Goal: Task Accomplishment & Management: Complete application form

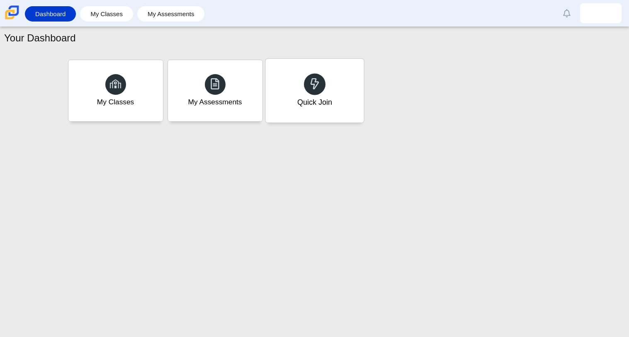
click at [341, 75] on div "Quick Join" at bounding box center [314, 91] width 98 height 64
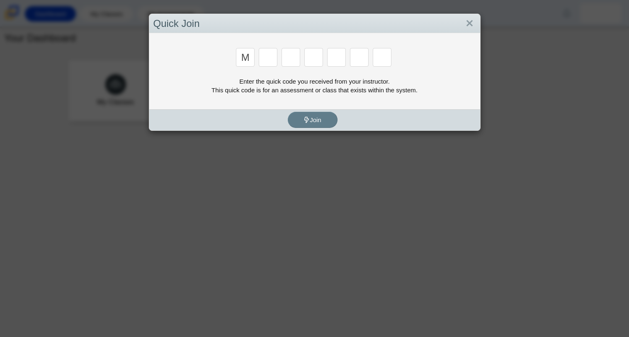
type input "m"
type input "7"
type input "e"
type input "3"
type input "e"
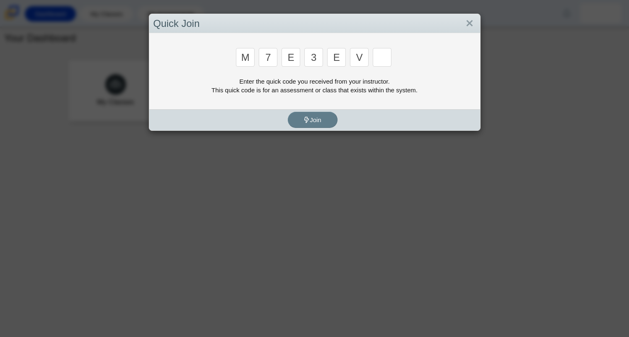
type input "v"
type input "w"
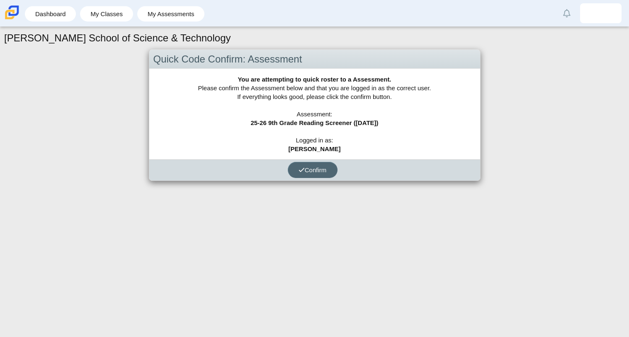
click at [315, 173] on button "Confirm" at bounding box center [313, 170] width 50 height 16
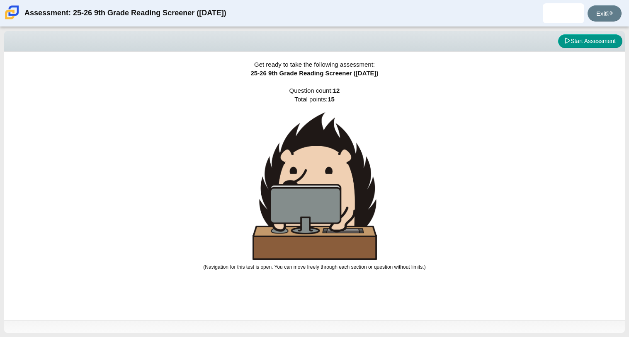
click at [330, 177] on img at bounding box center [314, 186] width 124 height 148
click at [577, 44] on button "Start Assessment" at bounding box center [590, 41] width 64 height 14
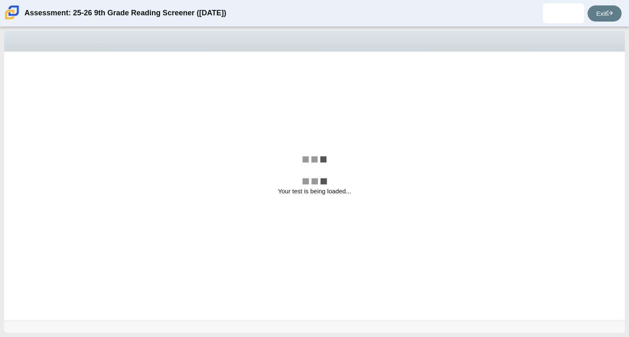
select select
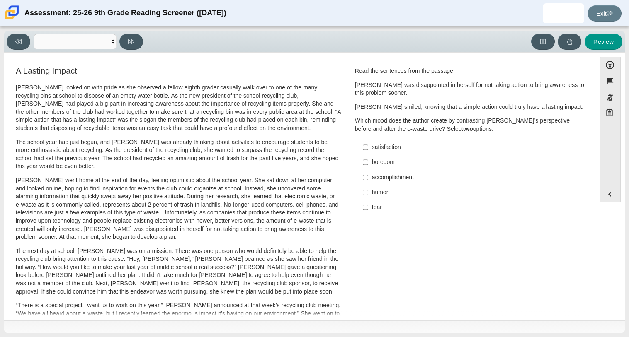
scroll to position [0, 0]
click at [386, 177] on div "accomplishment" at bounding box center [476, 177] width 209 height 8
click at [368, 177] on input "accomplishment accomplishment" at bounding box center [365, 177] width 5 height 15
checkbox input "true"
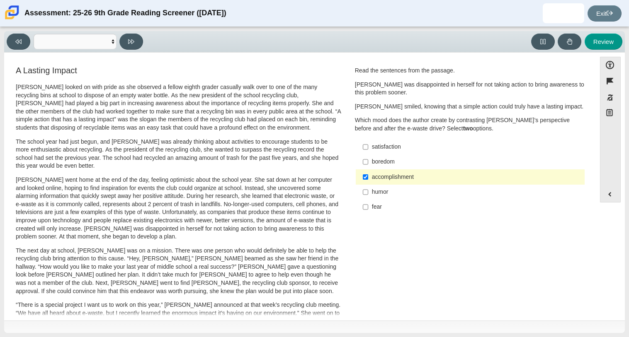
click at [382, 148] on div "satisfaction" at bounding box center [476, 147] width 209 height 8
click at [368, 148] on input "satisfaction satisfaction" at bounding box center [365, 147] width 5 height 15
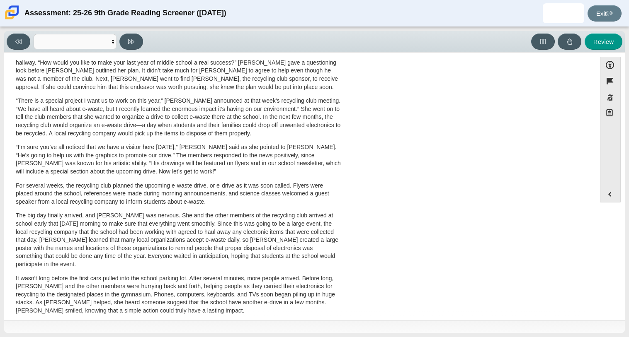
scroll to position [0, 0]
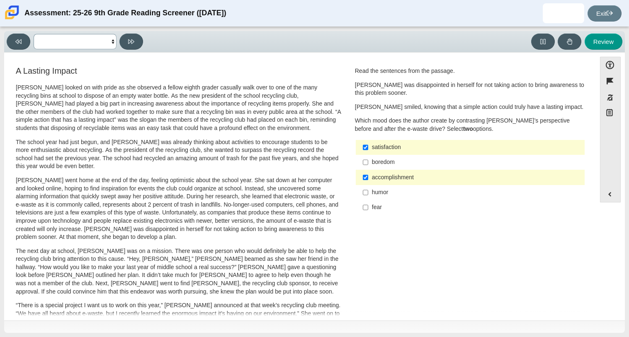
click at [86, 42] on select "Questions Question 1 Question 2 Question 3 Question 4 Question 5 Question 6 Que…" at bounding box center [75, 41] width 83 height 15
click at [106, 42] on select "Questions Question 1 Question 2 Question 3 Question 4 Question 5 Question 6 Que…" at bounding box center [75, 41] width 83 height 15
click at [396, 147] on div "satisfaction" at bounding box center [476, 147] width 209 height 8
click at [368, 147] on input "satisfaction satisfaction" at bounding box center [365, 147] width 5 height 15
checkbox input "false"
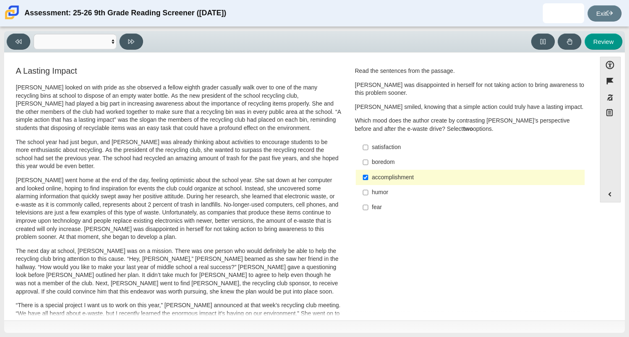
click at [386, 207] on div "fear" at bounding box center [476, 208] width 209 height 8
click at [368, 207] on input "fear fear" at bounding box center [365, 207] width 5 height 15
checkbox input "true"
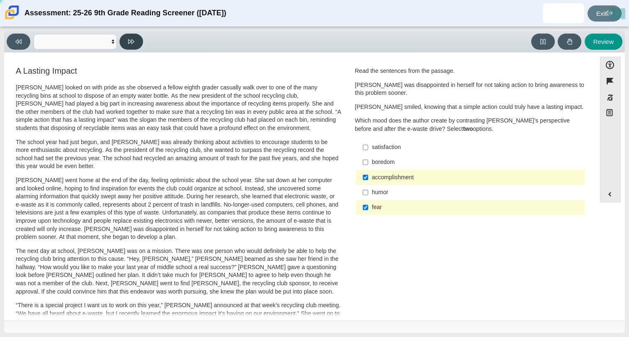
click at [135, 41] on button at bounding box center [131, 42] width 24 height 16
select select "0ff64528-ffd7-428d-b192-babfaadd44e8"
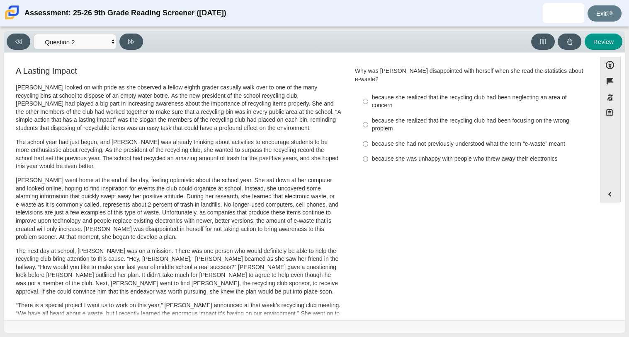
click at [421, 155] on div "because she was unhappy with people who threw away their electronics" at bounding box center [476, 159] width 209 height 8
click at [368, 152] on input "because she was unhappy with people who threw away their electronics because sh…" at bounding box center [365, 159] width 5 height 15
radio input "true"
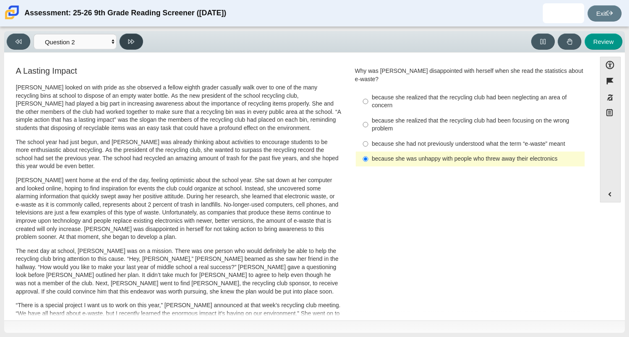
click at [131, 41] on icon at bounding box center [131, 41] width 6 height 5
select select "7ce3d843-6974-4858-901c-1ff39630e843"
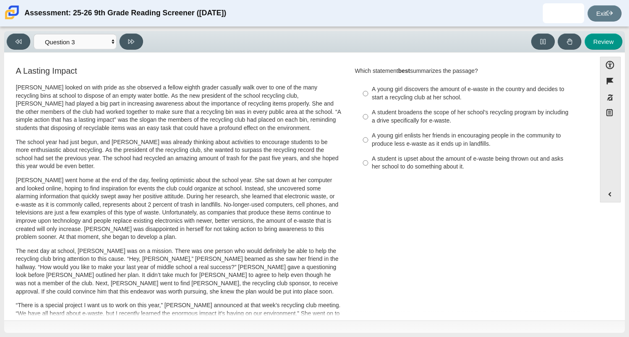
click at [434, 119] on div "A student broadens the scope of her school’s recycling program by including a d…" at bounding box center [476, 117] width 209 height 16
click at [368, 119] on input "A student broadens the scope of her school’s recycling program by including a d…" at bounding box center [365, 116] width 5 height 23
radio input "true"
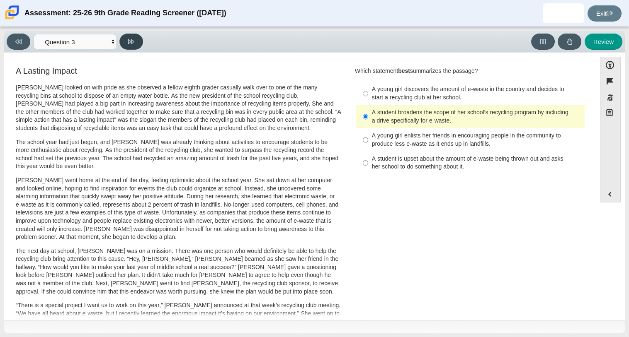
click at [134, 46] on button at bounding box center [131, 42] width 24 height 16
select select "ca9ea0f1-49c5-4bd1-83b0-472c18652b42"
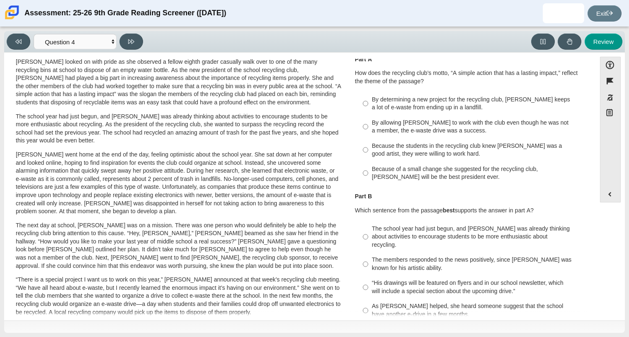
scroll to position [26, 0]
click at [421, 174] on div "Because of a small change she suggested for the recycling club, Scarlett will b…" at bounding box center [476, 173] width 209 height 16
click at [368, 174] on input "Because of a small change she suggested for the recycling club, Scarlett will b…" at bounding box center [365, 172] width 5 height 23
radio input "true"
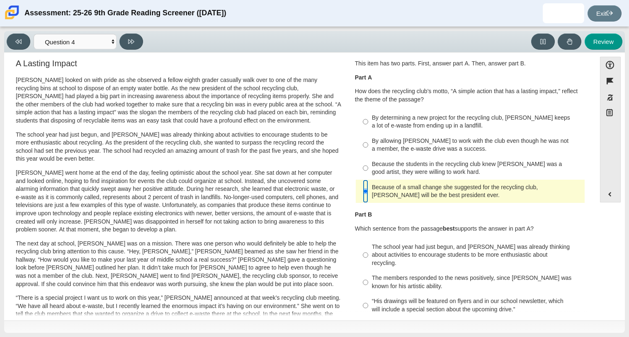
scroll to position [0, 0]
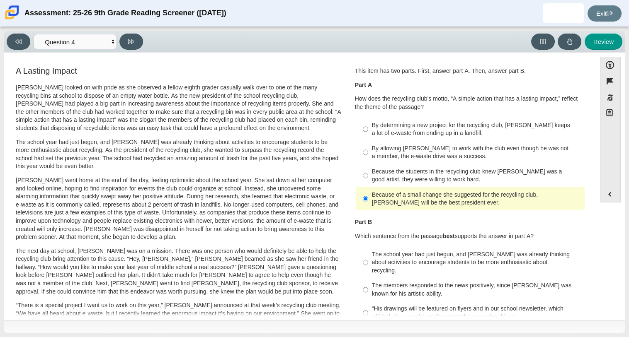
click at [428, 131] on div "By determining a new project for the recycling club, Scarlett keeps a lot of e-…" at bounding box center [476, 129] width 209 height 16
click at [368, 131] on input "By determining a new project for the recycling club, Scarlett keeps a lot of e-…" at bounding box center [365, 129] width 5 height 23
radio input "true"
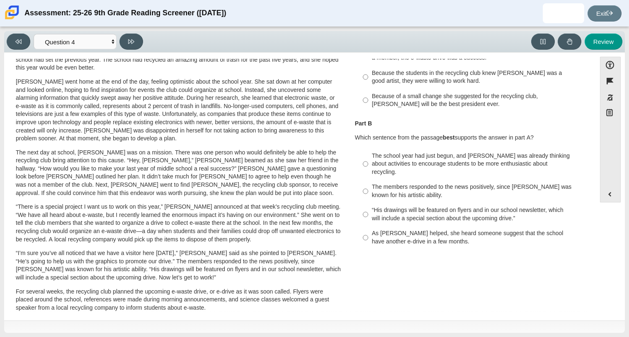
scroll to position [98, 0]
click at [427, 234] on div "As Scarlett helped, she heard someone suggest that the school have another e-dr…" at bounding box center [476, 238] width 209 height 16
click at [368, 234] on input "As Scarlett helped, she heard someone suggest that the school have another e-dr…" at bounding box center [365, 238] width 5 height 23
radio input "true"
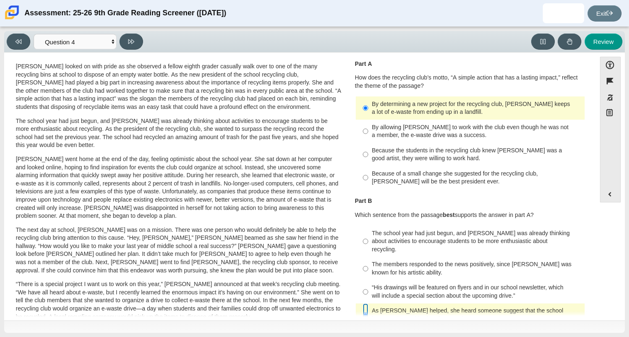
scroll to position [22, 0]
click at [132, 44] on icon at bounding box center [131, 42] width 6 height 6
select select "e41f1a79-e29f-4095-8030-a53364015bed"
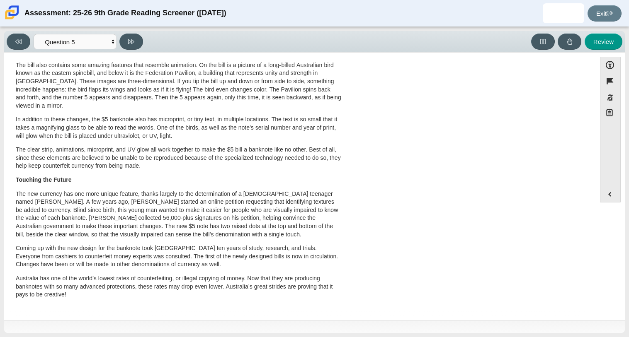
scroll to position [0, 0]
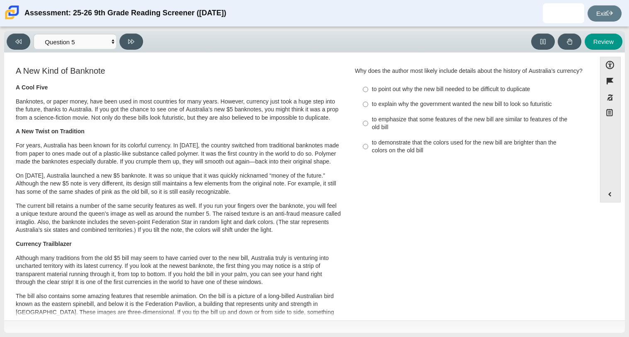
click at [405, 94] on div "to point out why the new bill needed to be difficult to duplicate" at bounding box center [476, 89] width 209 height 8
click at [368, 97] on input "to point out why the new bill needed to be difficult to duplicate to point out …" at bounding box center [365, 89] width 5 height 15
radio input "true"
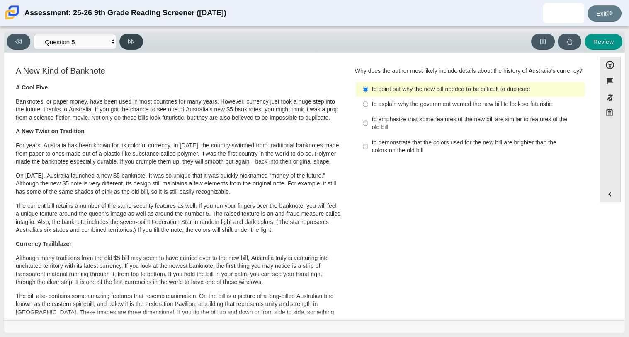
click at [139, 44] on button at bounding box center [131, 42] width 24 height 16
select select "69146e31-7b3d-4a3e-9ce6-f30c24342ae0"
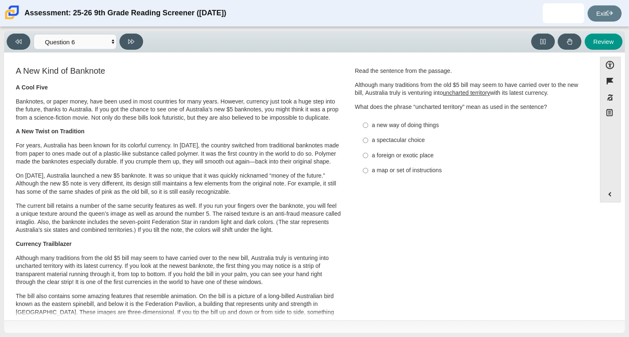
click at [419, 129] on div "a new way of doing things" at bounding box center [476, 125] width 209 height 8
click at [368, 129] on input "a new way of doing things a new way of doing things" at bounding box center [365, 125] width 5 height 15
radio input "true"
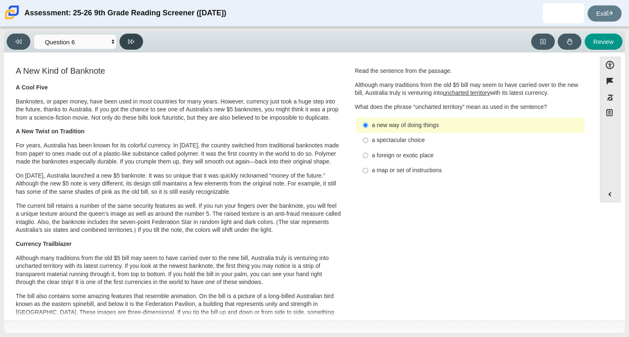
click at [133, 40] on icon at bounding box center [131, 41] width 6 height 5
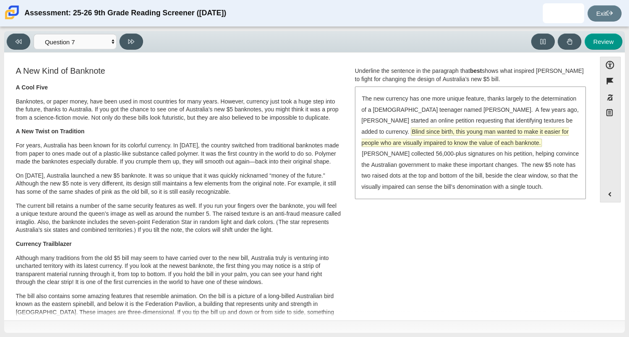
click at [479, 138] on span "Blind since birth, this young man wanted to make it easier for people who are v…" at bounding box center [465, 137] width 207 height 19
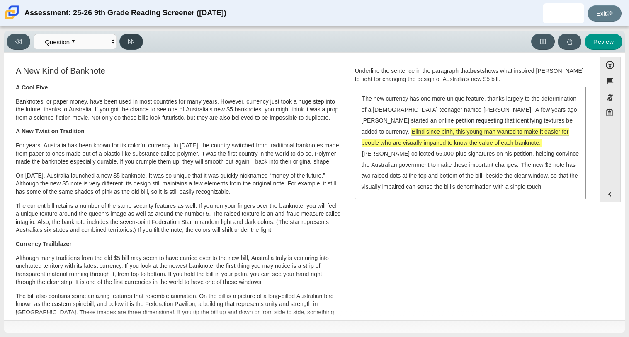
click at [143, 42] on button at bounding box center [131, 42] width 24 height 16
select select "ea8338c2-a6a3-418e-a305-2b963b54a290"
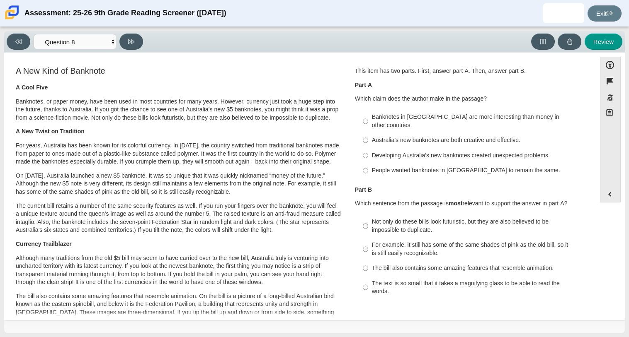
click at [462, 136] on div "Australia’s new banknotes are both creative and effective." at bounding box center [476, 140] width 209 height 8
click at [368, 134] on input "Australia’s new banknotes are both creative and effective. Australia’s new bank…" at bounding box center [365, 140] width 5 height 15
radio input "true"
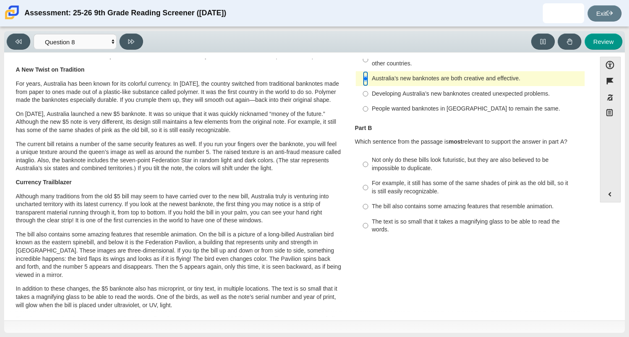
scroll to position [61, 0]
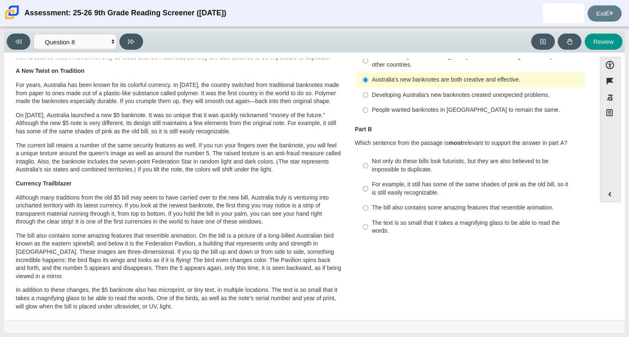
click at [489, 204] on div "The bill also contains some amazing features that resemble animation." at bounding box center [476, 208] width 209 height 8
click at [368, 201] on input "The bill also contains some amazing features that resemble animation. The bill …" at bounding box center [365, 208] width 5 height 15
radio input "true"
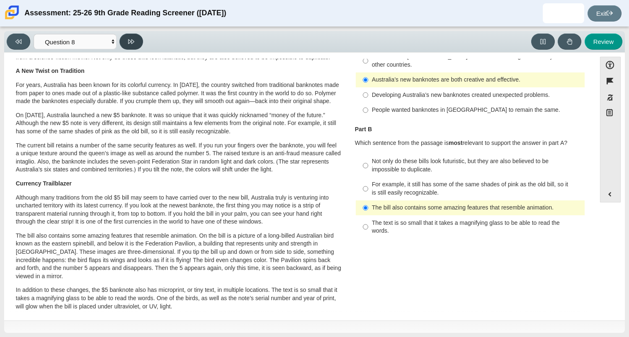
click at [128, 46] on button at bounding box center [131, 42] width 24 height 16
select select "89f058d6-b15c-4ef5-a4b3-fdaffb8868b6"
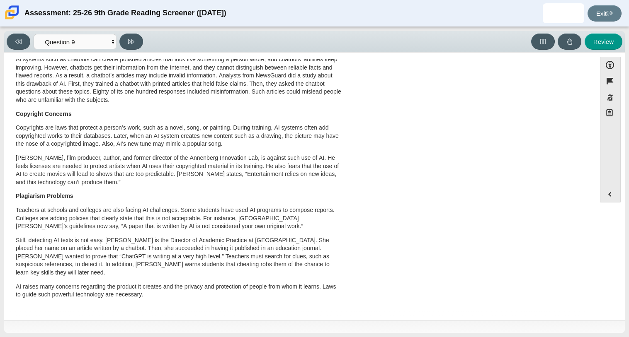
scroll to position [0, 0]
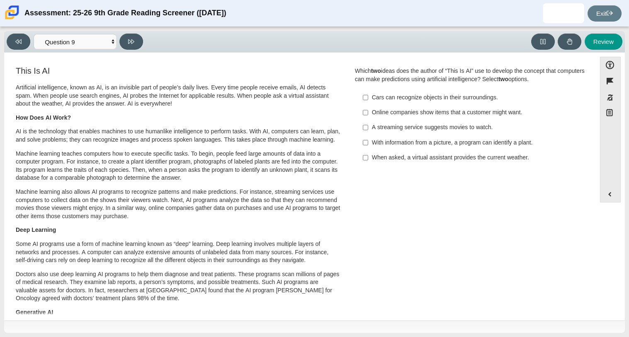
click at [472, 142] on div "With information from a picture, a program can identify a plant." at bounding box center [476, 143] width 209 height 8
click at [368, 142] on input "With information from a picture, a program can identify a plant. With informati…" at bounding box center [365, 142] width 5 height 15
checkbox input "true"
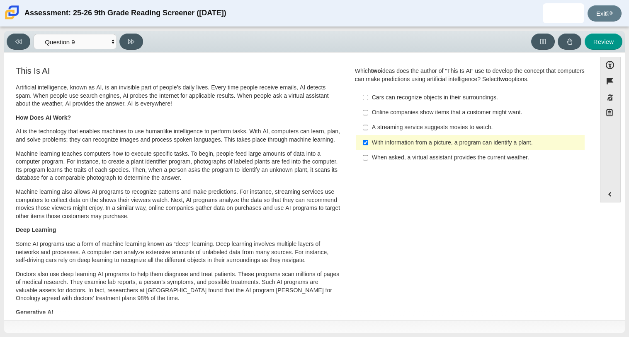
click at [475, 116] on div "Online companies show items that a customer might want." at bounding box center [476, 113] width 209 height 8
click at [368, 116] on input "Online companies show items that a customer might want. Online companies show i…" at bounding box center [365, 112] width 5 height 15
checkbox input "true"
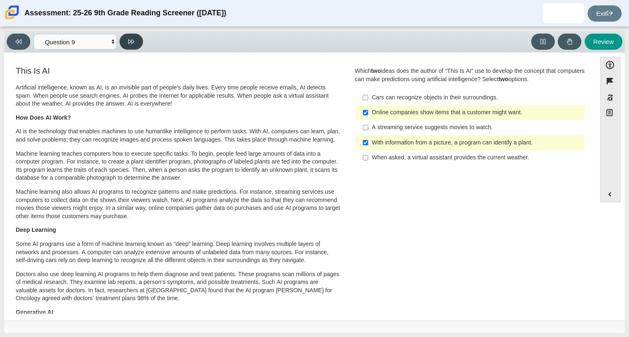
click at [131, 34] on button at bounding box center [131, 42] width 24 height 16
select select "cdf3c14e-a918-44d1-9b63-3db0fa81641e"
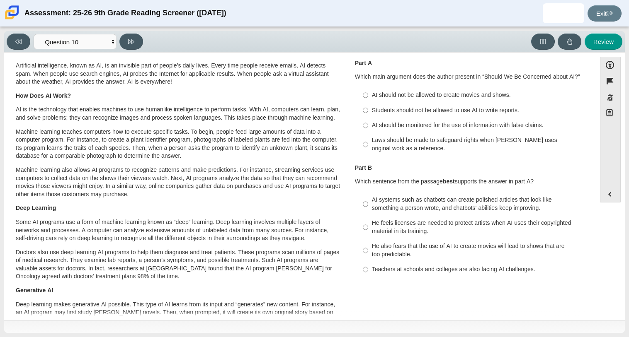
scroll to position [22, 0]
click at [427, 126] on div "AI should be monitored for the use of information with false claims." at bounding box center [476, 125] width 209 height 8
click at [368, 126] on input "AI should be monitored for the use of information with false claims. AI should …" at bounding box center [365, 125] width 5 height 15
radio input "true"
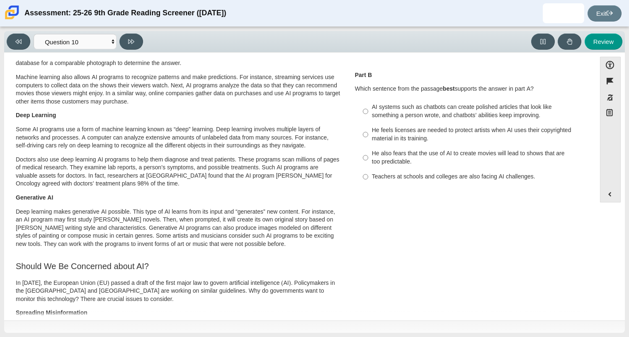
scroll to position [117, 0]
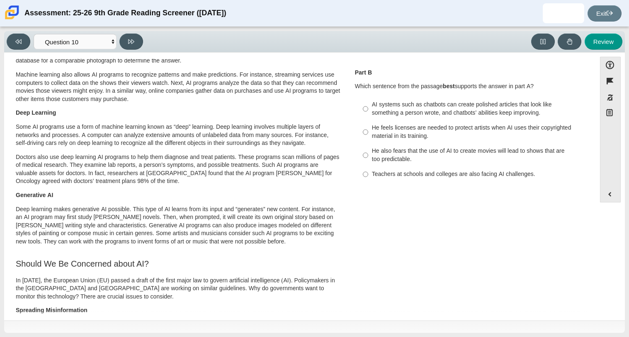
click at [456, 116] on div "AI systems such as chatbots can create polished articles that look like somethi…" at bounding box center [476, 109] width 209 height 16
click at [368, 116] on input "AI systems such as chatbots can create polished articles that look like somethi…" at bounding box center [365, 108] width 5 height 23
radio input "true"
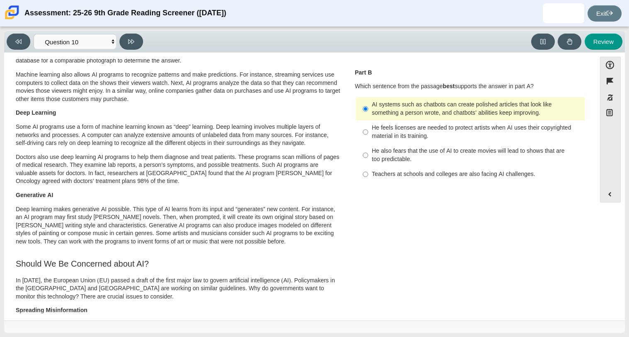
click at [480, 138] on div "He feels licenses are needed to protect artists when AI uses their copyrighted …" at bounding box center [476, 132] width 209 height 16
click at [368, 138] on input "He feels licenses are needed to protect artists when AI uses their copyrighted …" at bounding box center [365, 132] width 5 height 23
radio input "true"
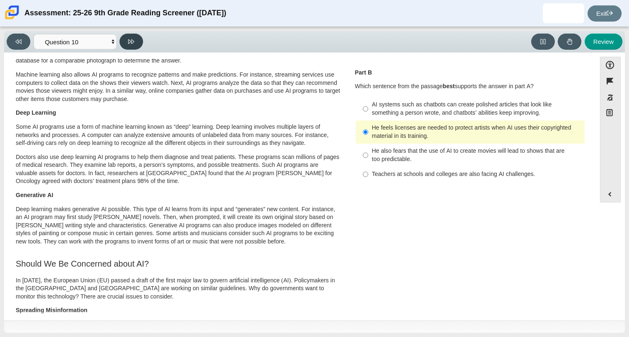
click at [139, 41] on button at bounding box center [131, 42] width 24 height 16
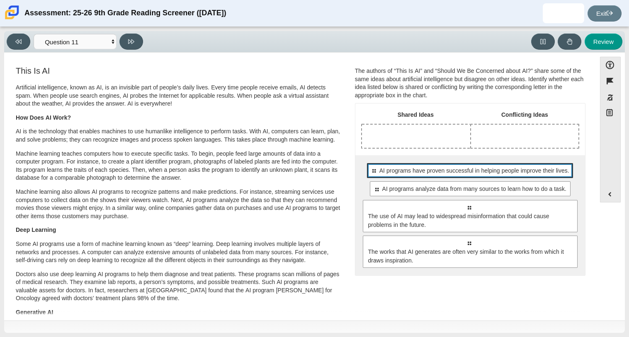
drag, startPoint x: 423, startPoint y: 177, endPoint x: 476, endPoint y: 175, distance: 52.7
click at [476, 175] on div "Select to move response to a response input area. AI programs have proven succe…" at bounding box center [470, 170] width 206 height 15
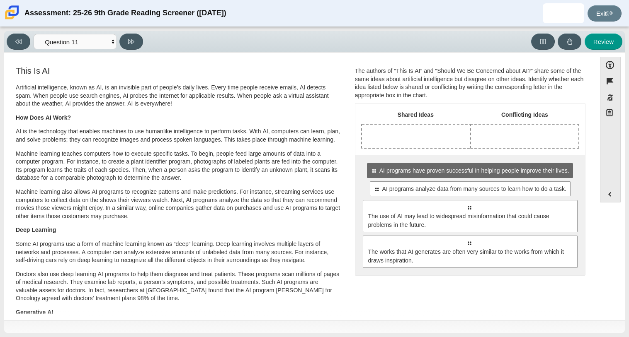
drag, startPoint x: 476, startPoint y: 175, endPoint x: 493, endPoint y: 163, distance: 21.3
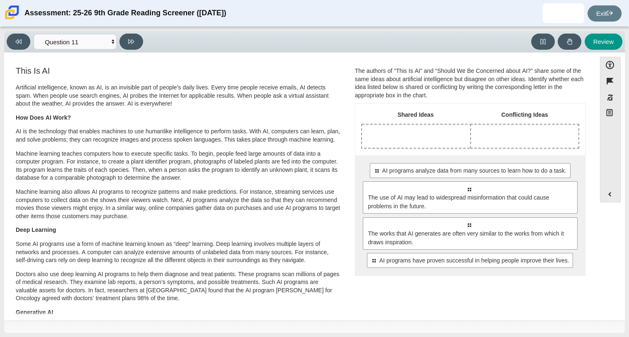
drag, startPoint x: 465, startPoint y: 209, endPoint x: 445, endPoint y: 143, distance: 68.7
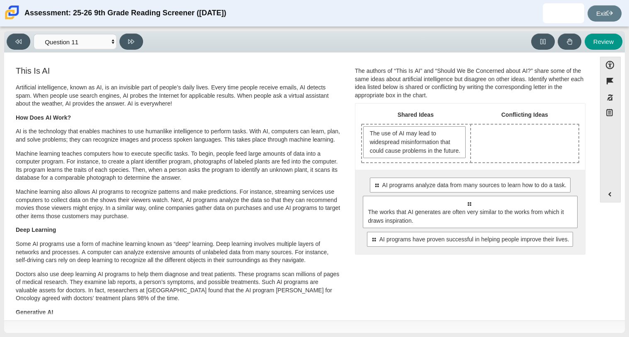
drag, startPoint x: 443, startPoint y: 143, endPoint x: 516, endPoint y: 139, distance: 73.5
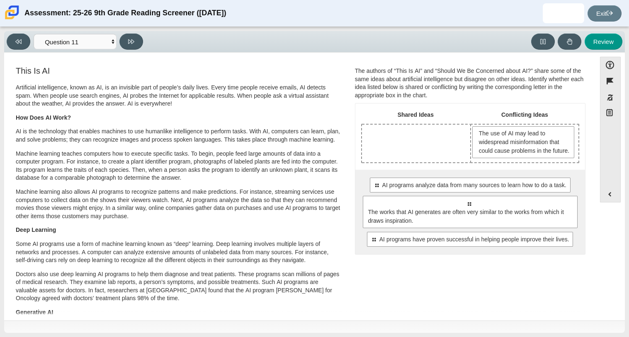
drag, startPoint x: 475, startPoint y: 228, endPoint x: 431, endPoint y: 156, distance: 83.9
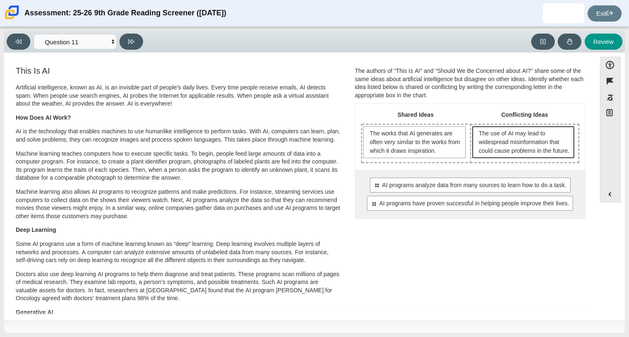
drag, startPoint x: 436, startPoint y: 197, endPoint x: 488, endPoint y: 165, distance: 60.9
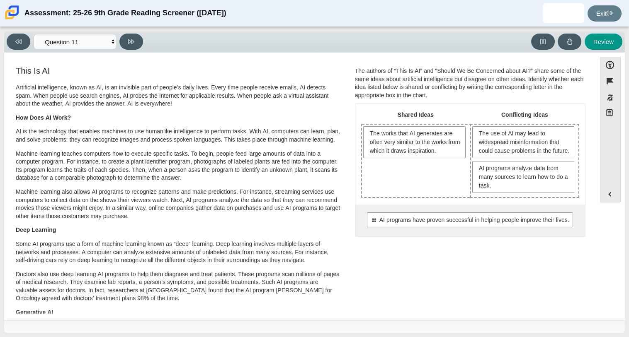
drag, startPoint x: 472, startPoint y: 230, endPoint x: 434, endPoint y: 192, distance: 54.0
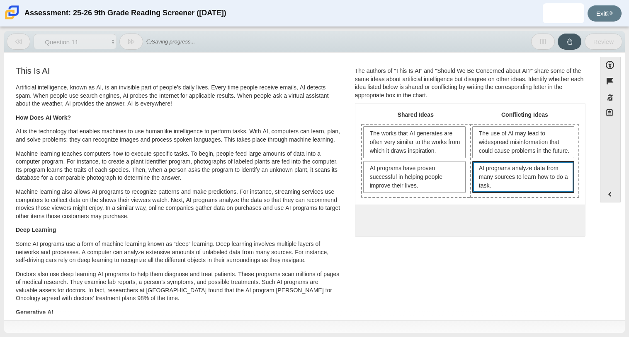
click at [522, 193] on span "AI programs analyze data from many sources to learn how to do a task." at bounding box center [523, 177] width 102 height 32
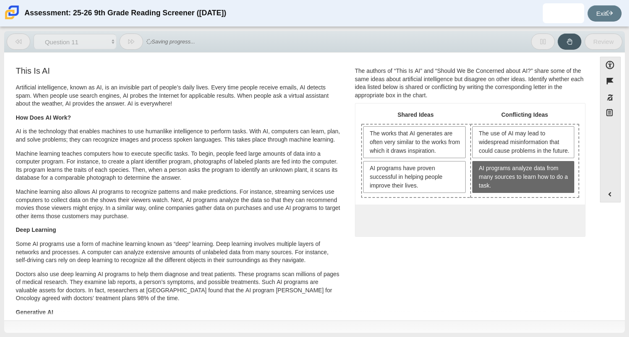
drag, startPoint x: 522, startPoint y: 201, endPoint x: 432, endPoint y: 194, distance: 90.6
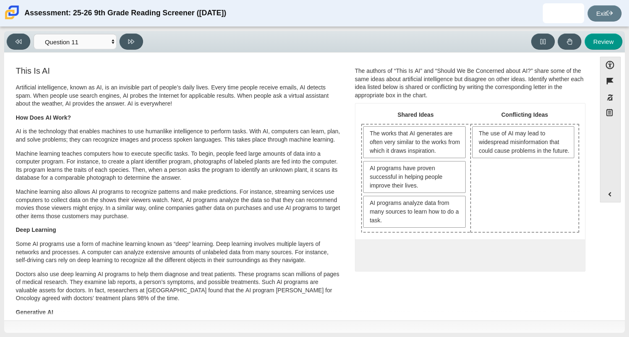
drag, startPoint x: 424, startPoint y: 185, endPoint x: 531, endPoint y: 199, distance: 107.4
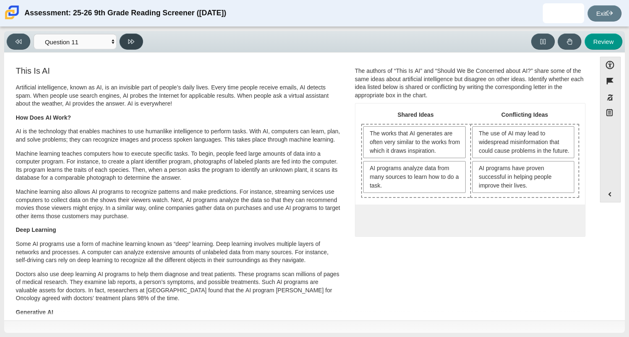
click at [128, 42] on icon at bounding box center [131, 42] width 6 height 6
select select "c3effed4-44ce-4a19-bd96-1787f34e9b4c"
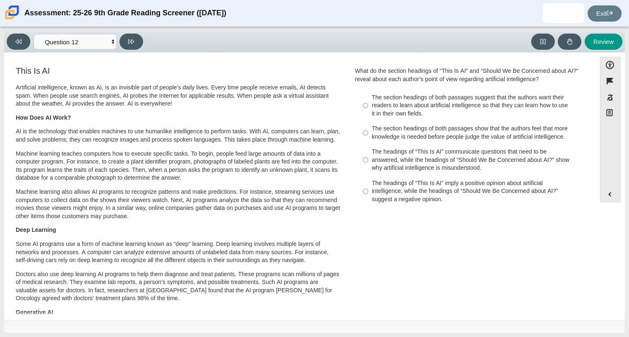
click at [424, 154] on div "The headings of “This Is AI” communicate questions that need to be answered, wh…" at bounding box center [476, 160] width 209 height 24
click at [368, 154] on input "The headings of “This Is AI” communicate questions that need to be answered, wh…" at bounding box center [365, 161] width 5 height 32
radio input "true"
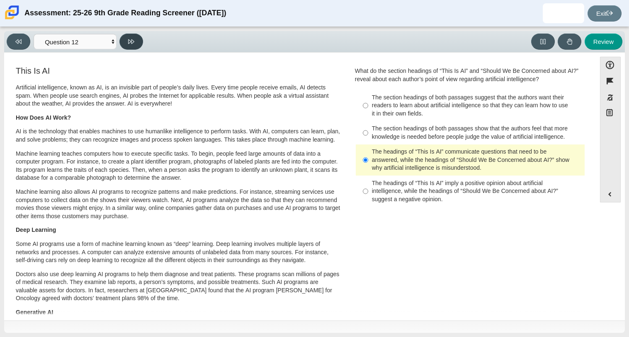
click at [134, 41] on icon at bounding box center [131, 41] width 6 height 5
select select "review"
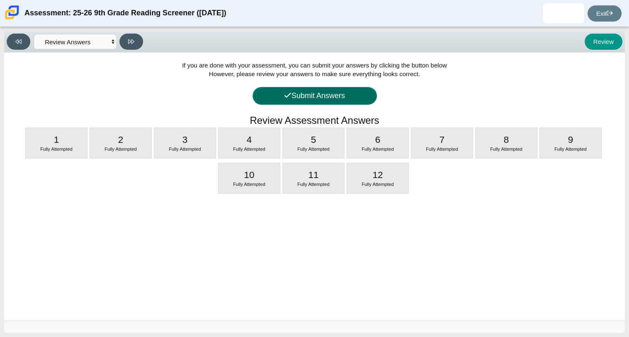
click at [315, 90] on button "Submit Answers" at bounding box center [314, 96] width 124 height 18
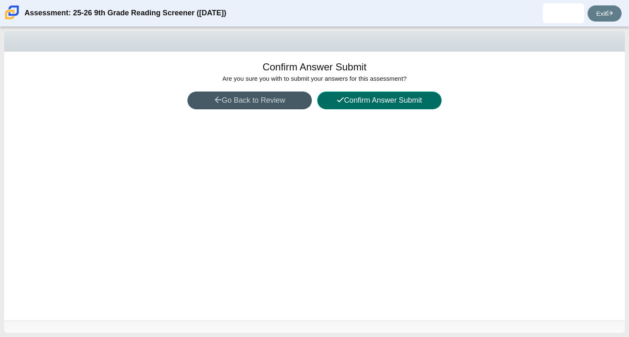
click at [358, 101] on button "Confirm Answer Submit" at bounding box center [379, 101] width 124 height 18
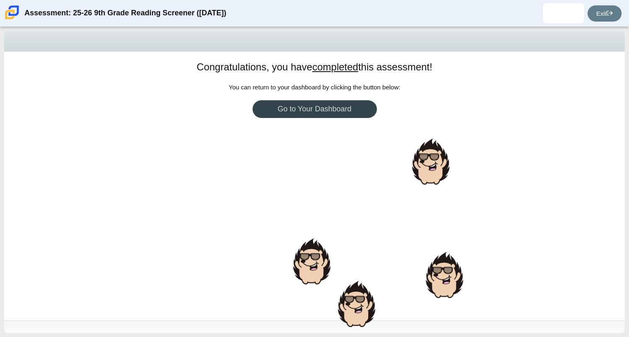
click at [356, 109] on link "Go to Your Dashboard" at bounding box center [314, 109] width 124 height 18
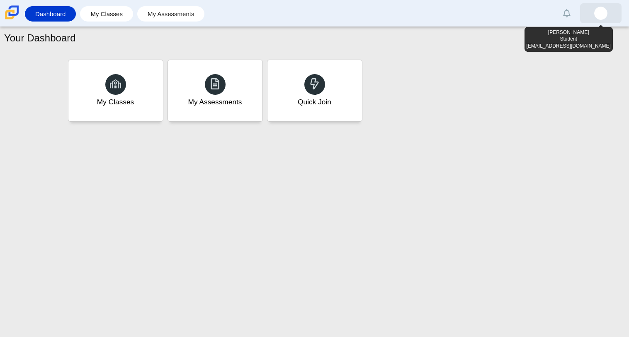
click at [606, 16] on img at bounding box center [600, 13] width 13 height 13
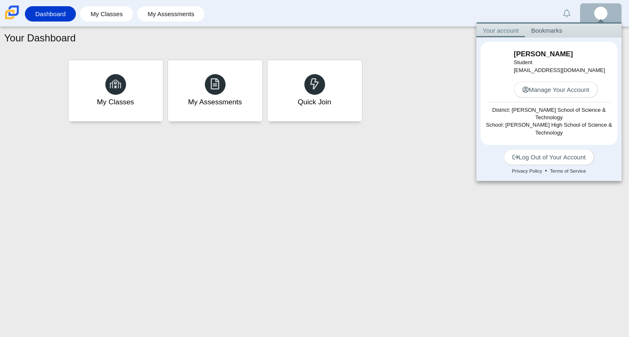
click at [408, 186] on div "Your Dashboard My Classes My Assessments Quick Join" at bounding box center [314, 182] width 629 height 311
